Goal: Task Accomplishment & Management: Use online tool/utility

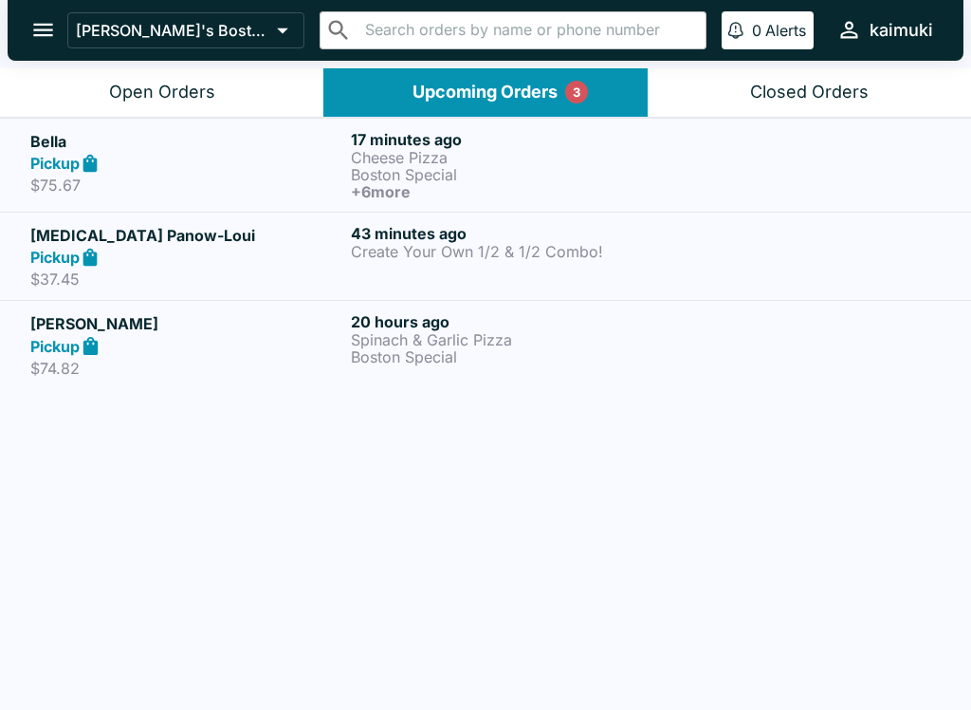
click at [530, 172] on p "Boston Special" at bounding box center [507, 174] width 313 height 17
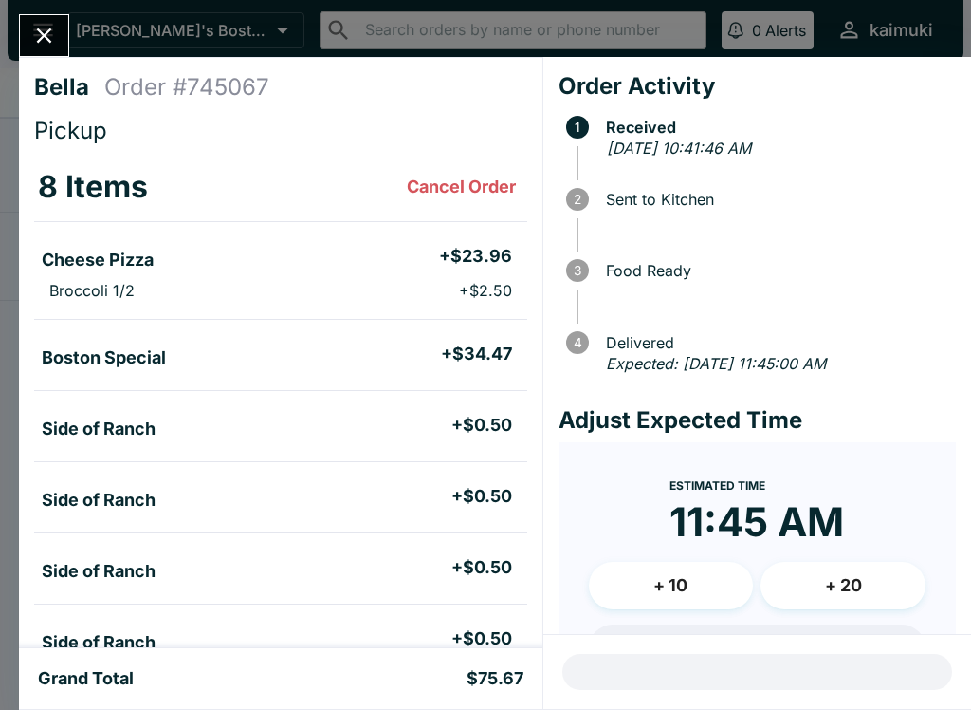
click at [43, 34] on icon "Close" at bounding box center [44, 35] width 15 height 15
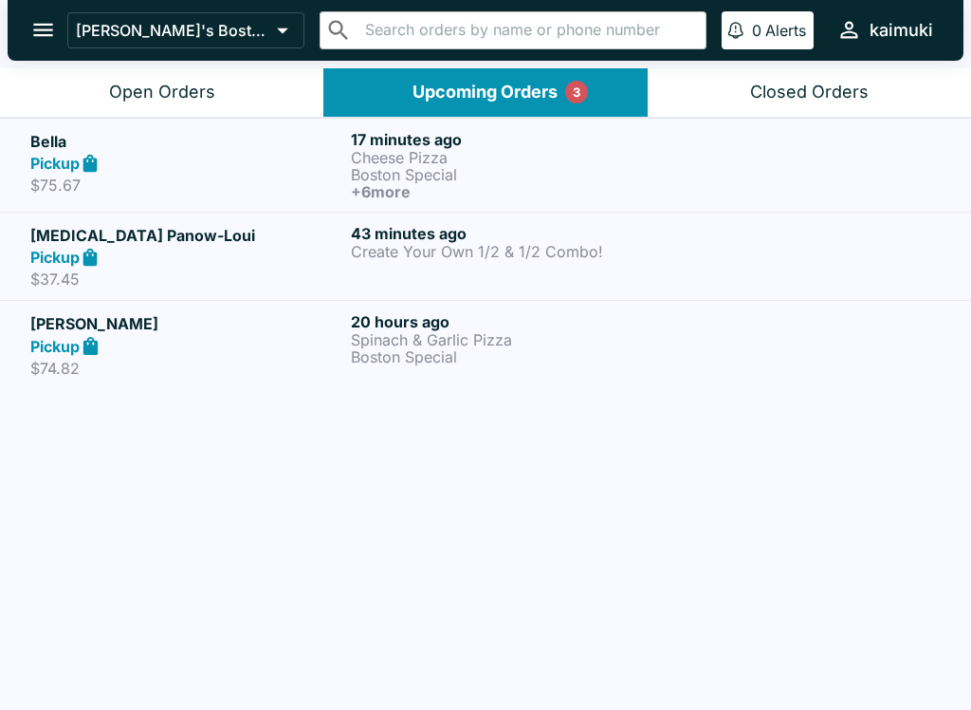
click at [156, 84] on div "Open Orders" at bounding box center [162, 93] width 106 height 22
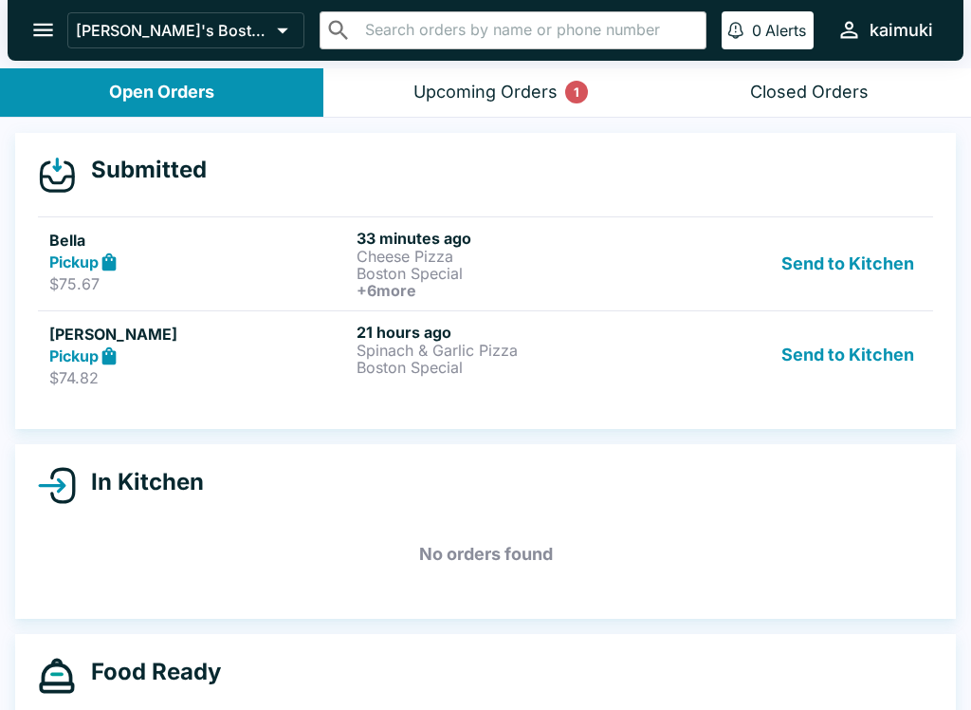
click at [527, 320] on link "[PERSON_NAME] Pickup $74.82 21 hours ago Spinach & Garlic Pizza Boston Special …" at bounding box center [485, 354] width 895 height 89
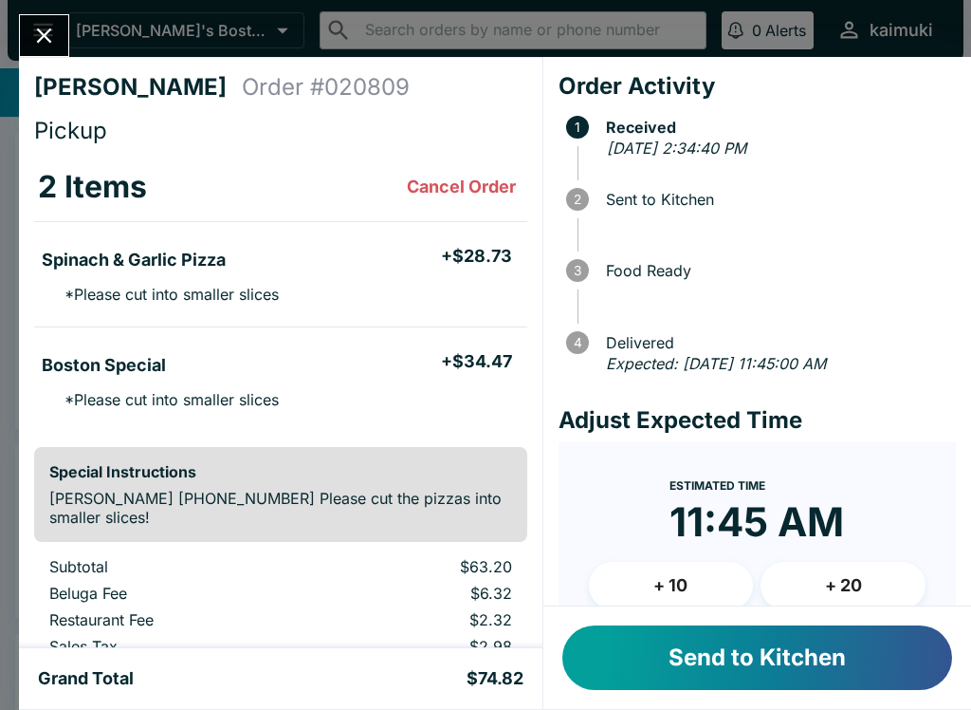
click at [711, 600] on button "+ 10" at bounding box center [671, 585] width 165 height 47
click at [754, 671] on button "Send to Kitchen" at bounding box center [758, 657] width 390 height 65
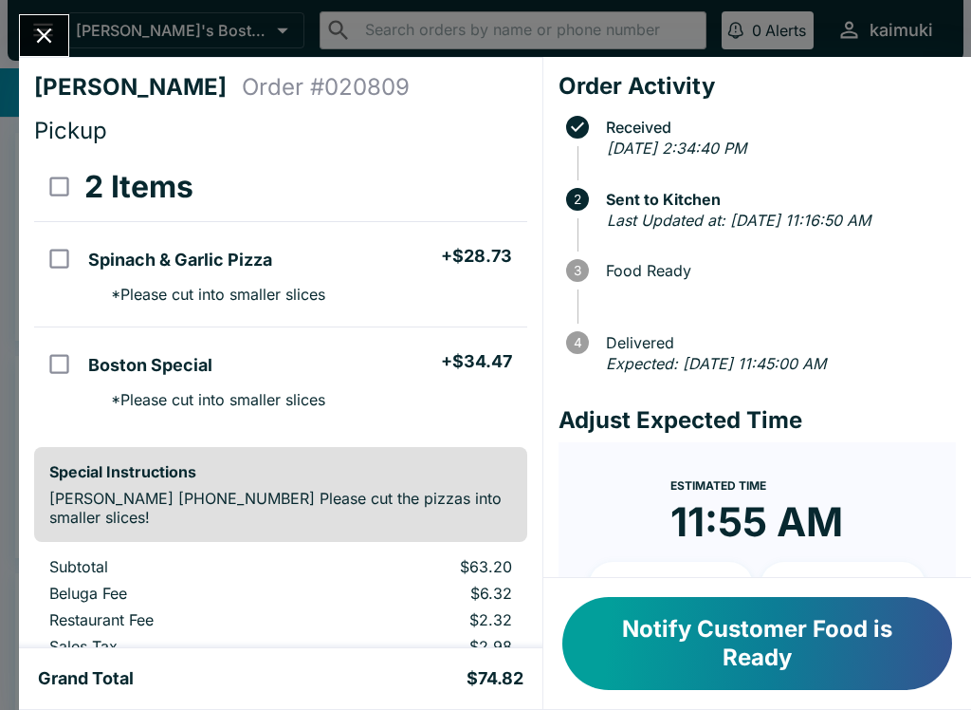
click at [24, 34] on button "Close" at bounding box center [44, 35] width 48 height 41
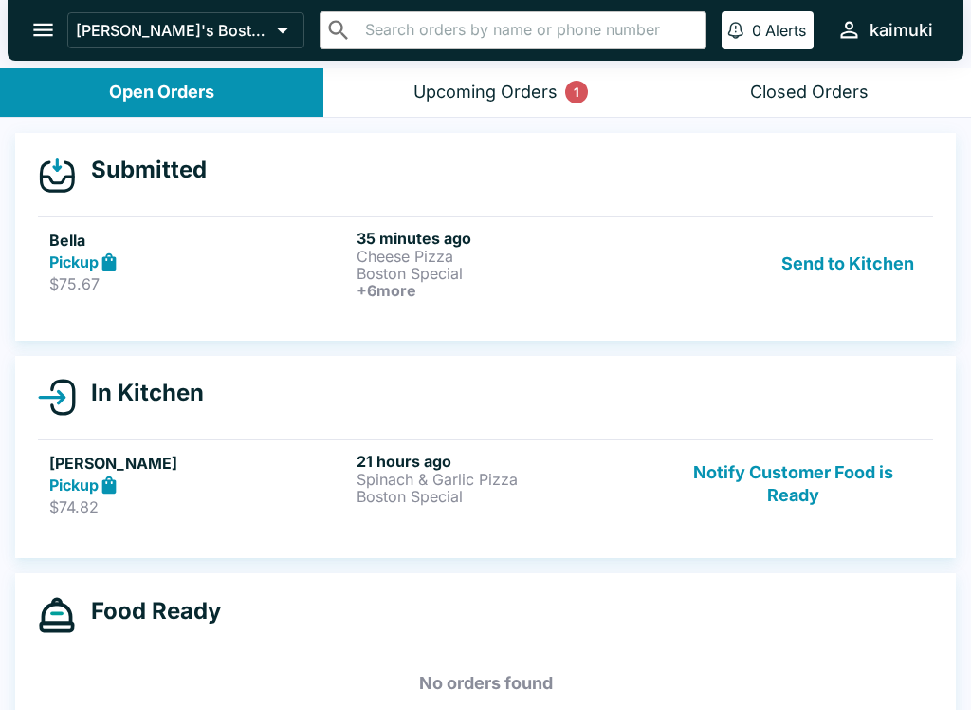
click at [23, 33] on button "open drawer" at bounding box center [43, 30] width 48 height 48
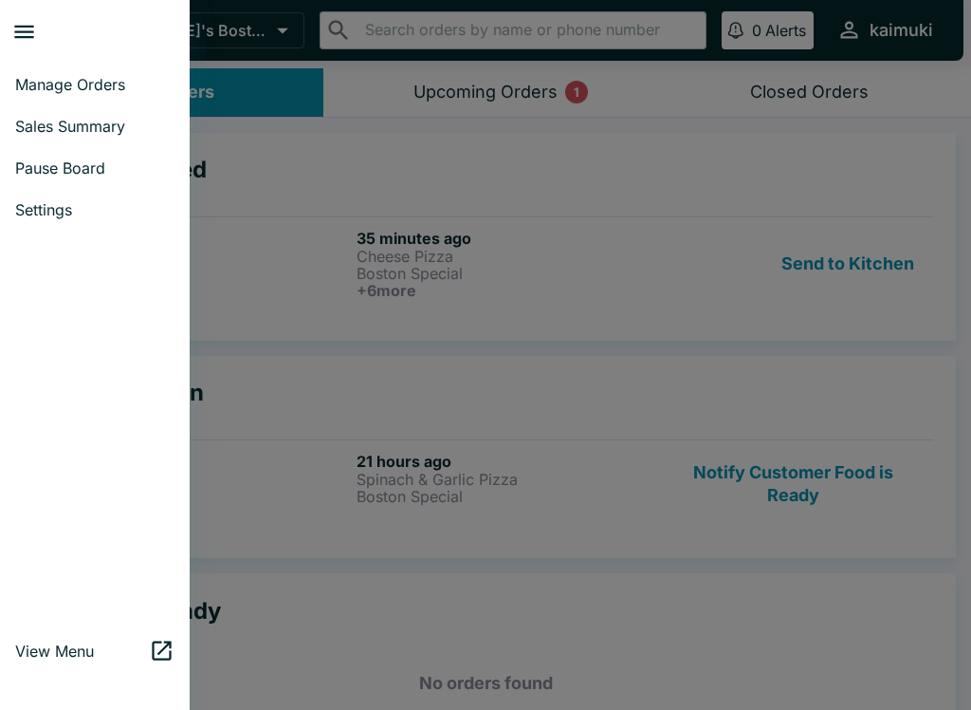
click at [687, 449] on div at bounding box center [485, 355] width 971 height 710
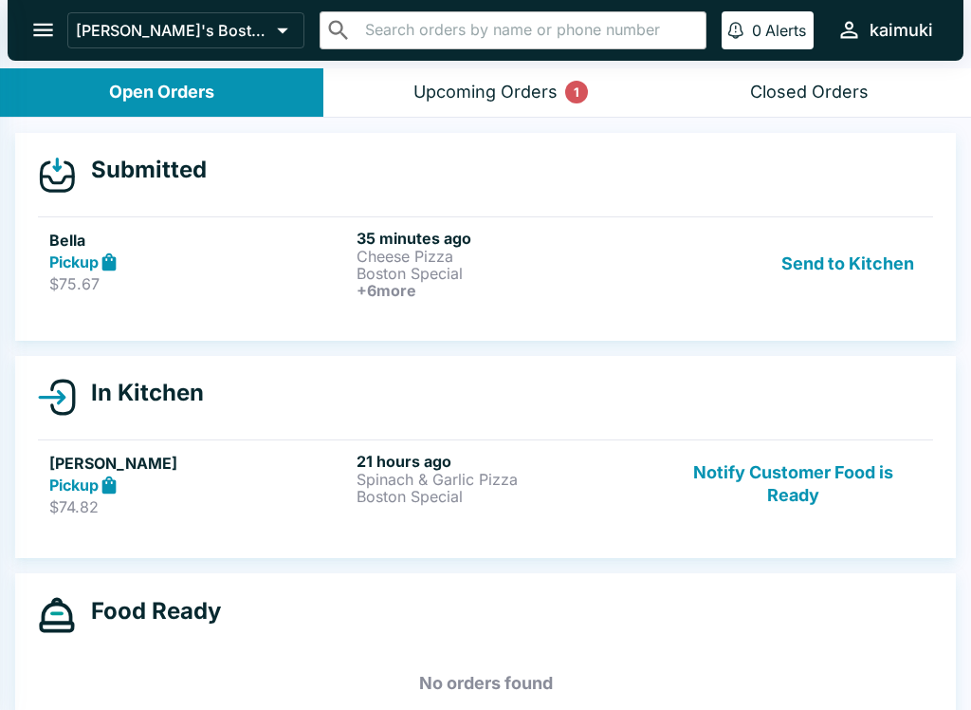
click at [659, 283] on div at bounding box center [485, 355] width 971 height 710
click at [138, 258] on div "Pickup" at bounding box center [199, 262] width 300 height 22
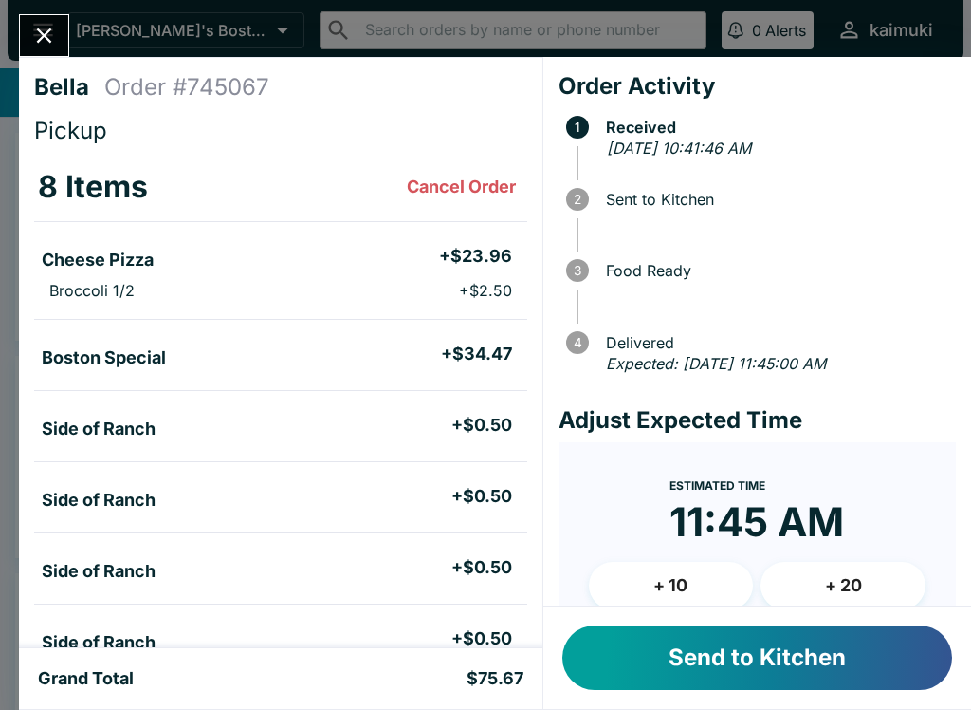
click at [704, 584] on button "+ 10" at bounding box center [671, 585] width 165 height 47
click at [717, 668] on button "Send to Kitchen" at bounding box center [758, 657] width 390 height 65
